Goal: Register for event/course

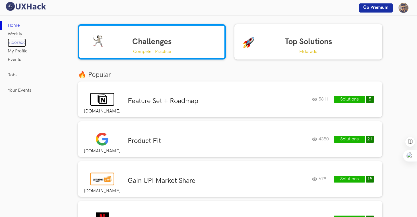
click at [21, 44] on link "Eldorado" at bounding box center [17, 42] width 18 height 9
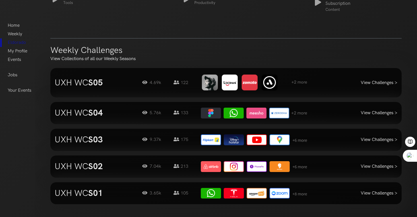
scroll to position [518, 0]
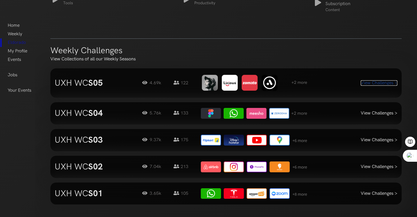
click at [377, 83] on link "View Challenges >" at bounding box center [379, 82] width 37 height 5
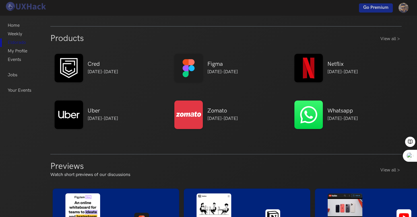
scroll to position [0, 0]
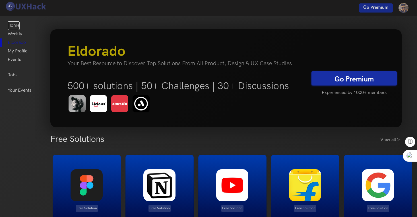
click at [15, 22] on link "Home" at bounding box center [14, 25] width 12 height 9
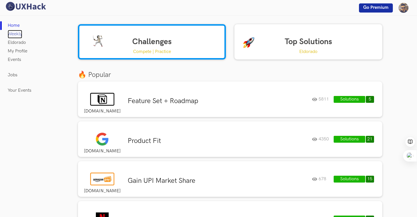
click at [15, 34] on link "Weekly" at bounding box center [15, 34] width 15 height 9
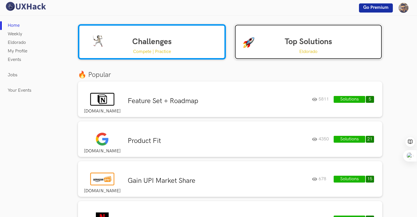
click at [326, 37] on link "Top Solutions Eldorado" at bounding box center [308, 41] width 148 height 35
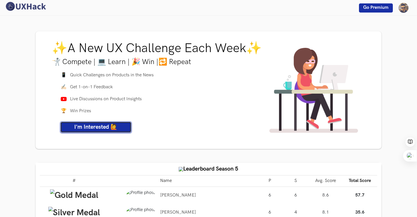
click at [88, 129] on span "I'm Interested 🙋" at bounding box center [95, 126] width 43 height 7
